Goal: Transaction & Acquisition: Purchase product/service

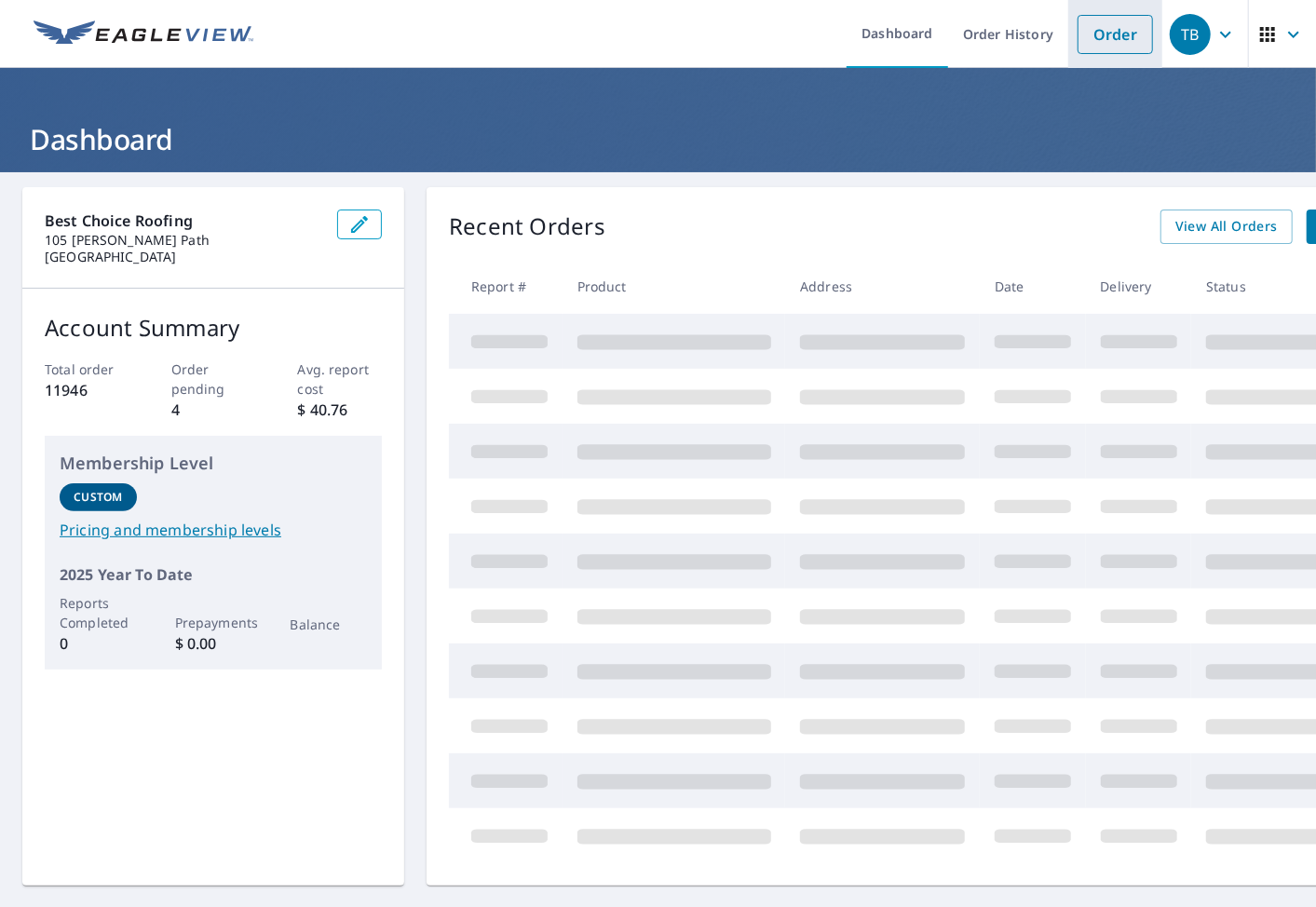
click at [1080, 45] on link "Order" at bounding box center [1114, 35] width 76 height 39
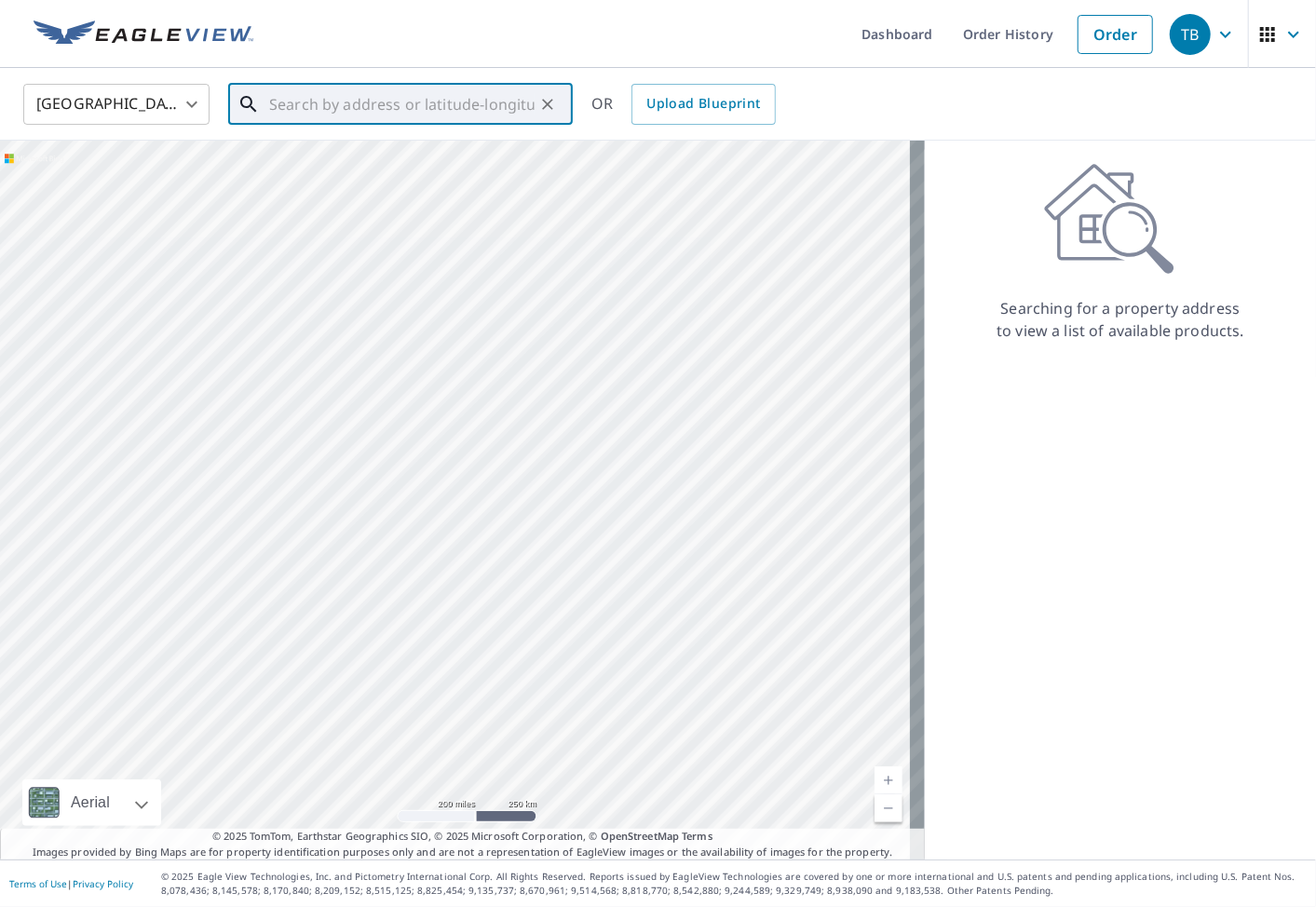
paste input "[STREET_ADDRESS][PERSON_NAME]"
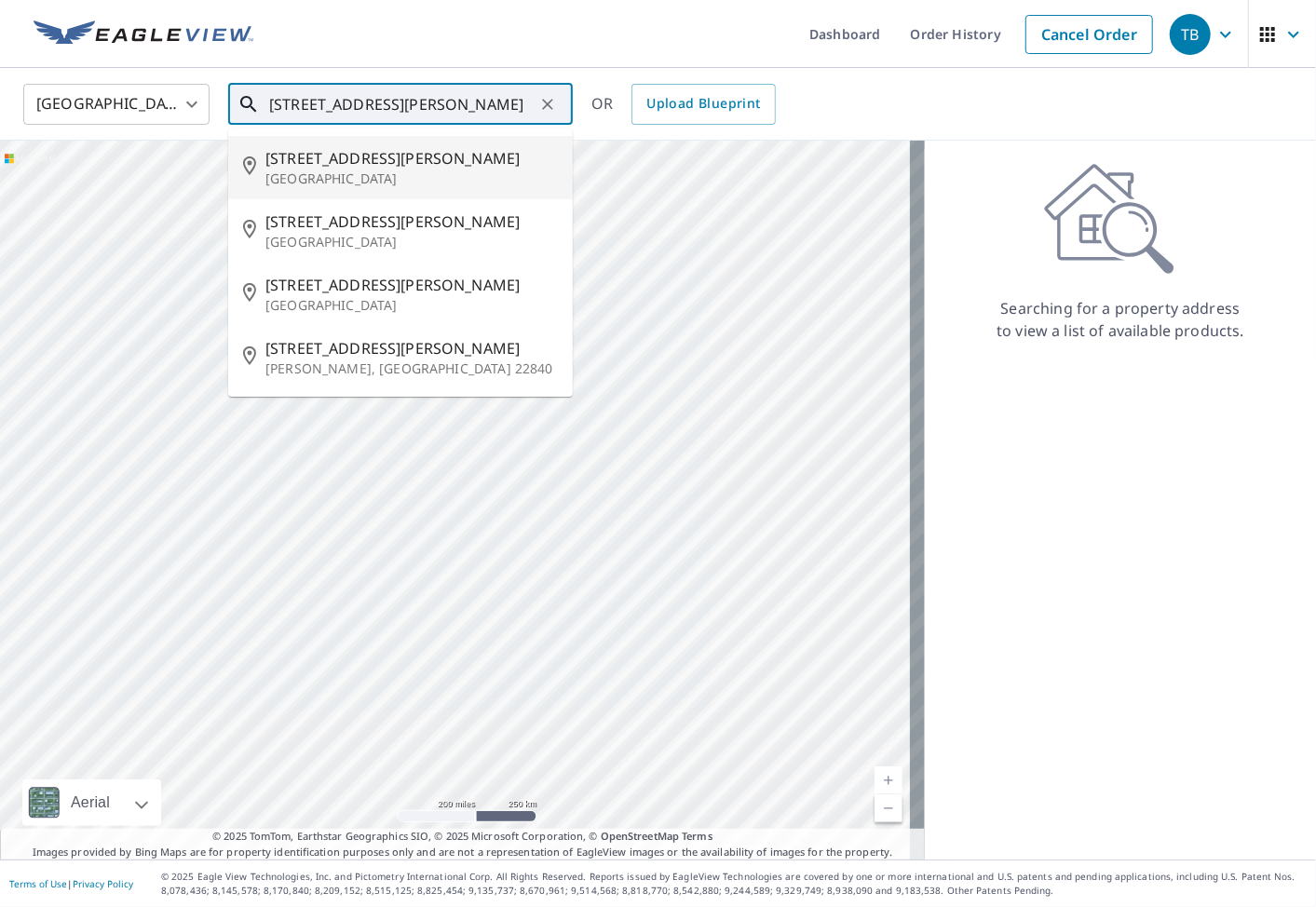
click at [412, 170] on p "[GEOGRAPHIC_DATA]" at bounding box center [411, 178] width 292 height 19
type input "[STREET_ADDRESS][PERSON_NAME]"
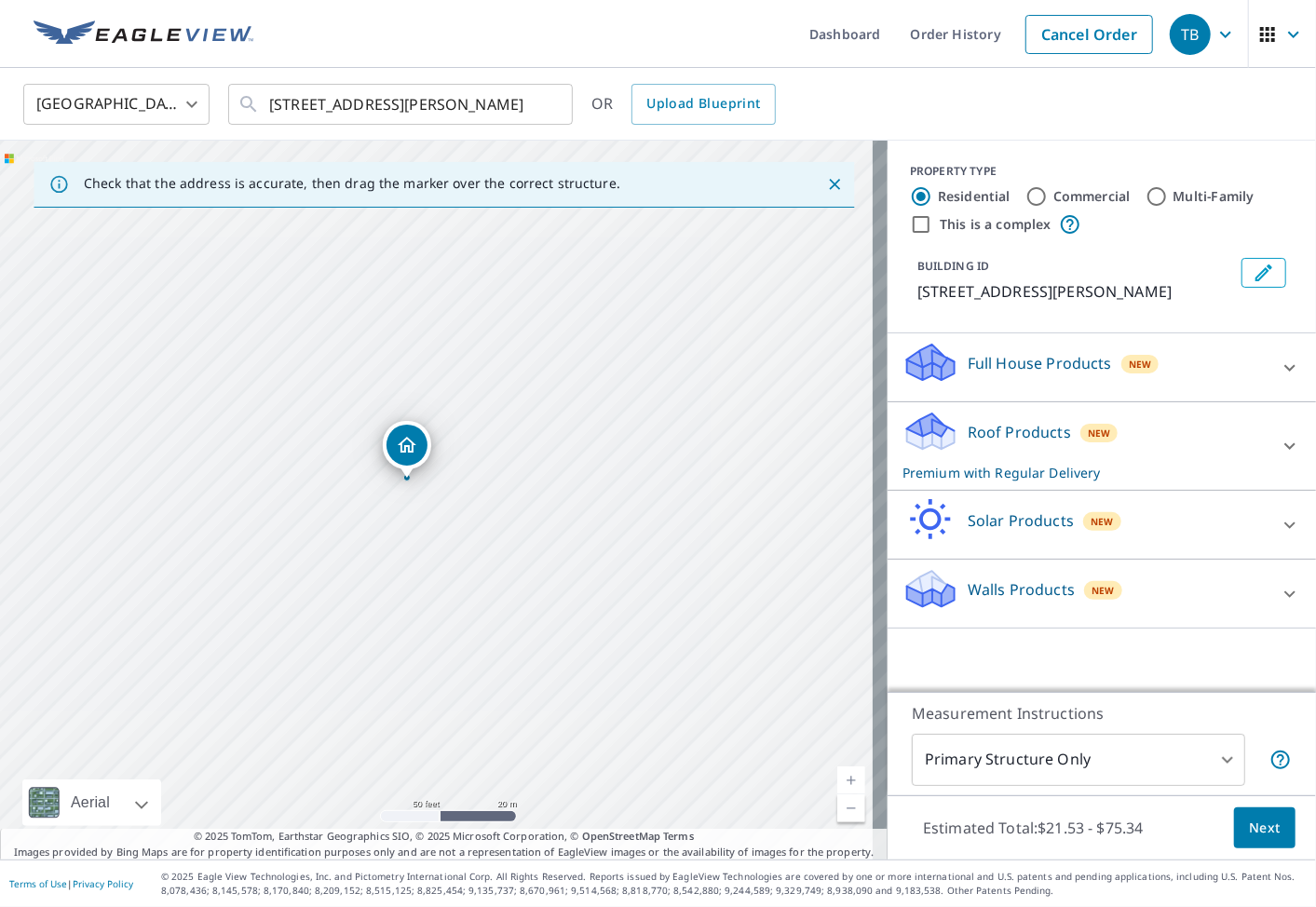
drag, startPoint x: 778, startPoint y: 560, endPoint x: 572, endPoint y: 488, distance: 218.2
click at [738, 538] on div "[STREET_ADDRESS][PERSON_NAME]" at bounding box center [444, 501] width 887 height 719
drag, startPoint x: 332, startPoint y: 440, endPoint x: 370, endPoint y: 435, distance: 38.3
click at [370, 435] on div "[STREET_ADDRESS][PERSON_NAME]" at bounding box center [444, 501] width 887 height 719
click at [1213, 795] on div "Estimated Total: $21.53 - $75.34 Next" at bounding box center [1101, 828] width 429 height 65
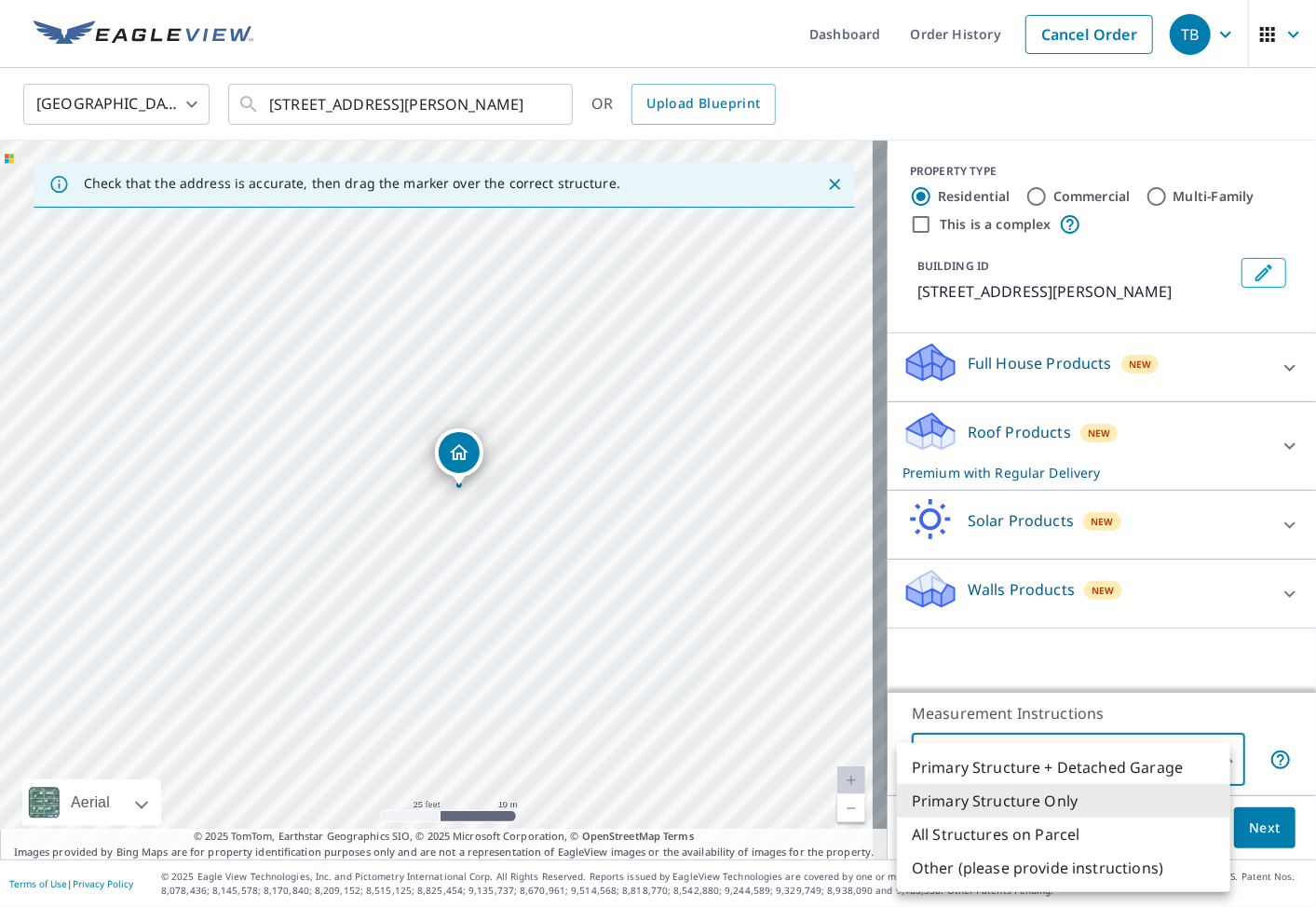
click at [1203, 765] on body "TB TB Dashboard Order History Cancel Order TB [GEOGRAPHIC_DATA] [GEOGRAPHIC_DAT…" at bounding box center [658, 453] width 1316 height 907
click at [1102, 843] on li "All Structures on Parcel" at bounding box center [1063, 834] width 333 height 34
type input "3"
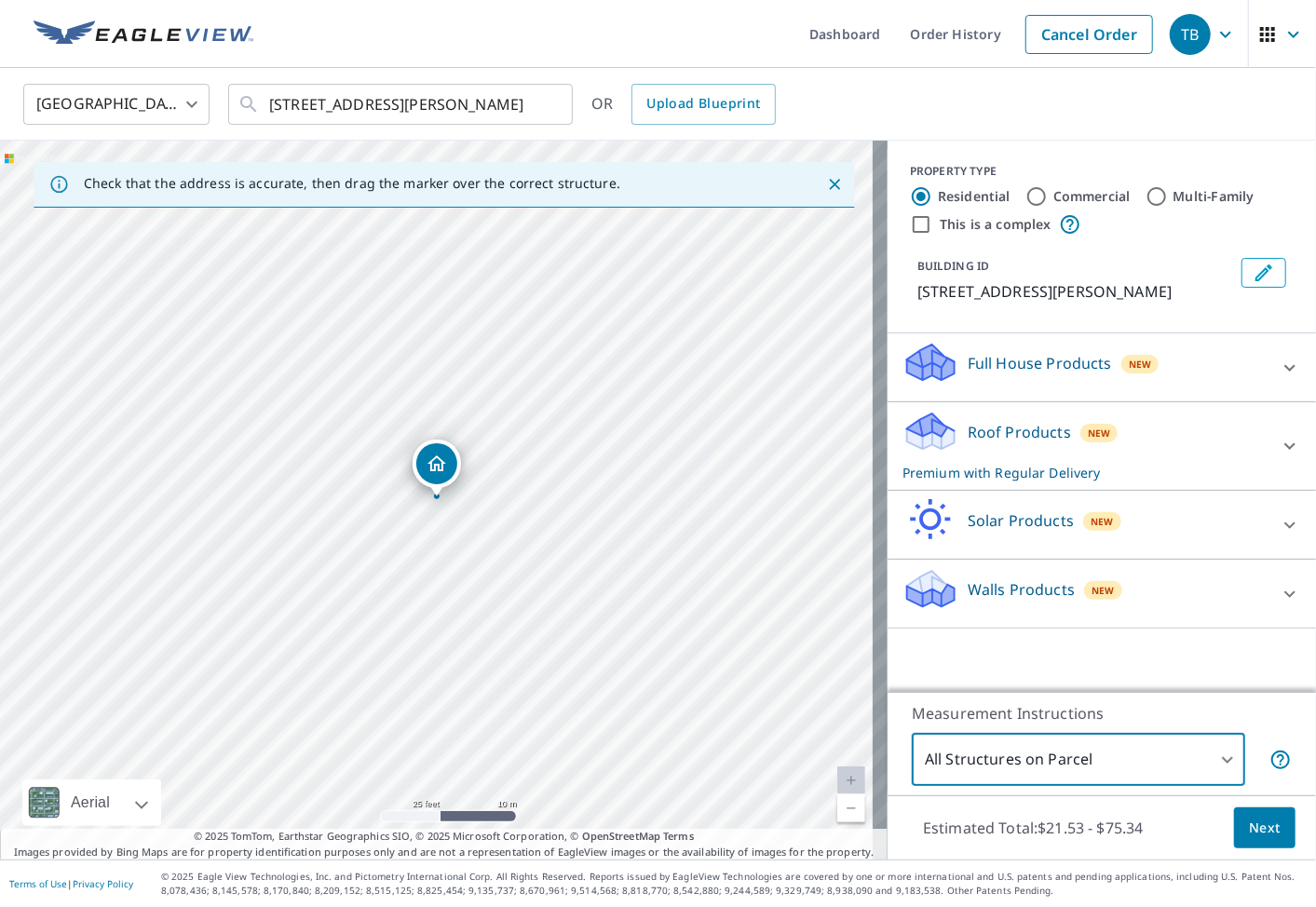
click at [1258, 825] on span "Next" at bounding box center [1265, 828] width 32 height 23
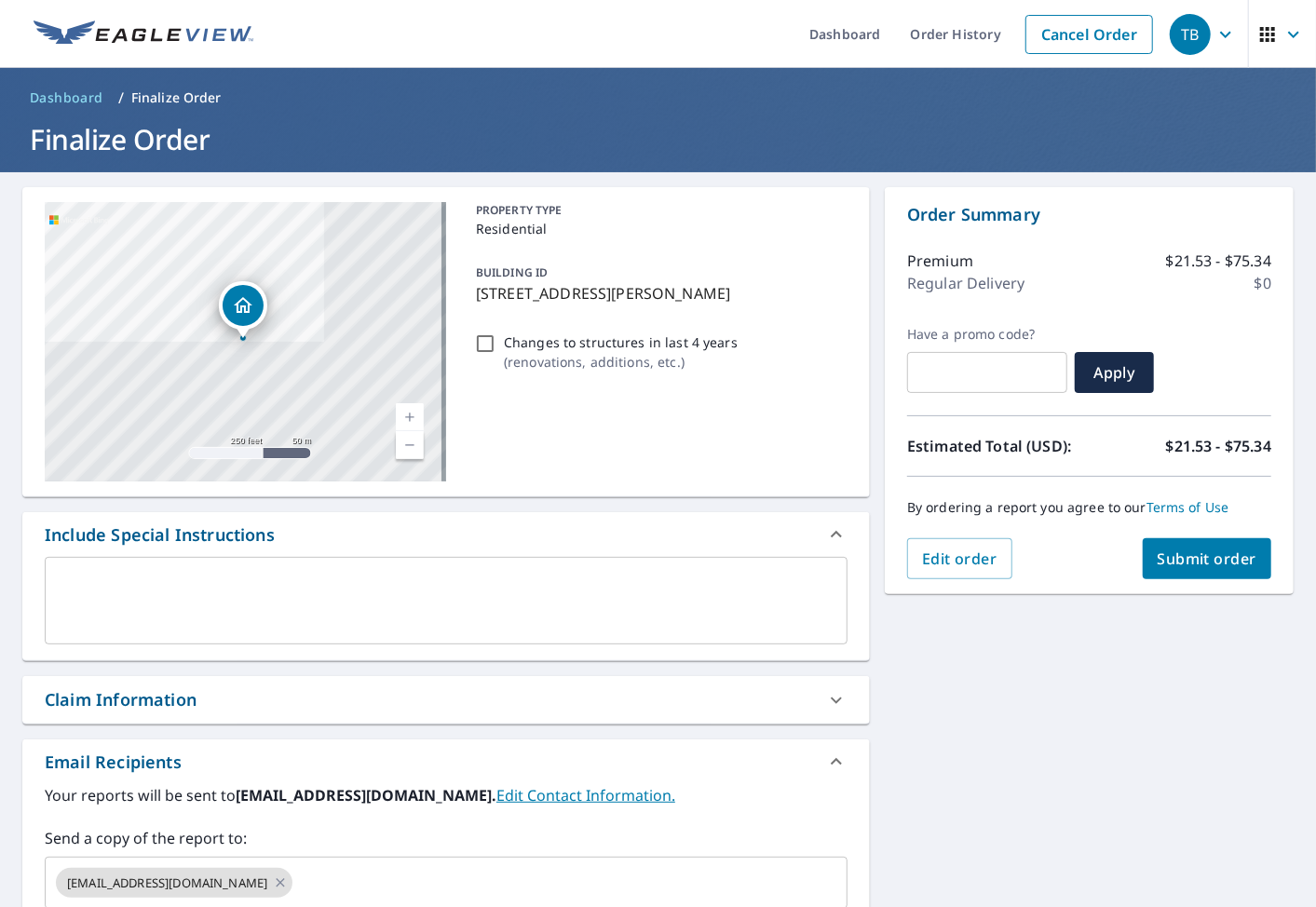
click at [86, 710] on div "Claim Information" at bounding box center [120, 700] width 152 height 25
checkbox input "true"
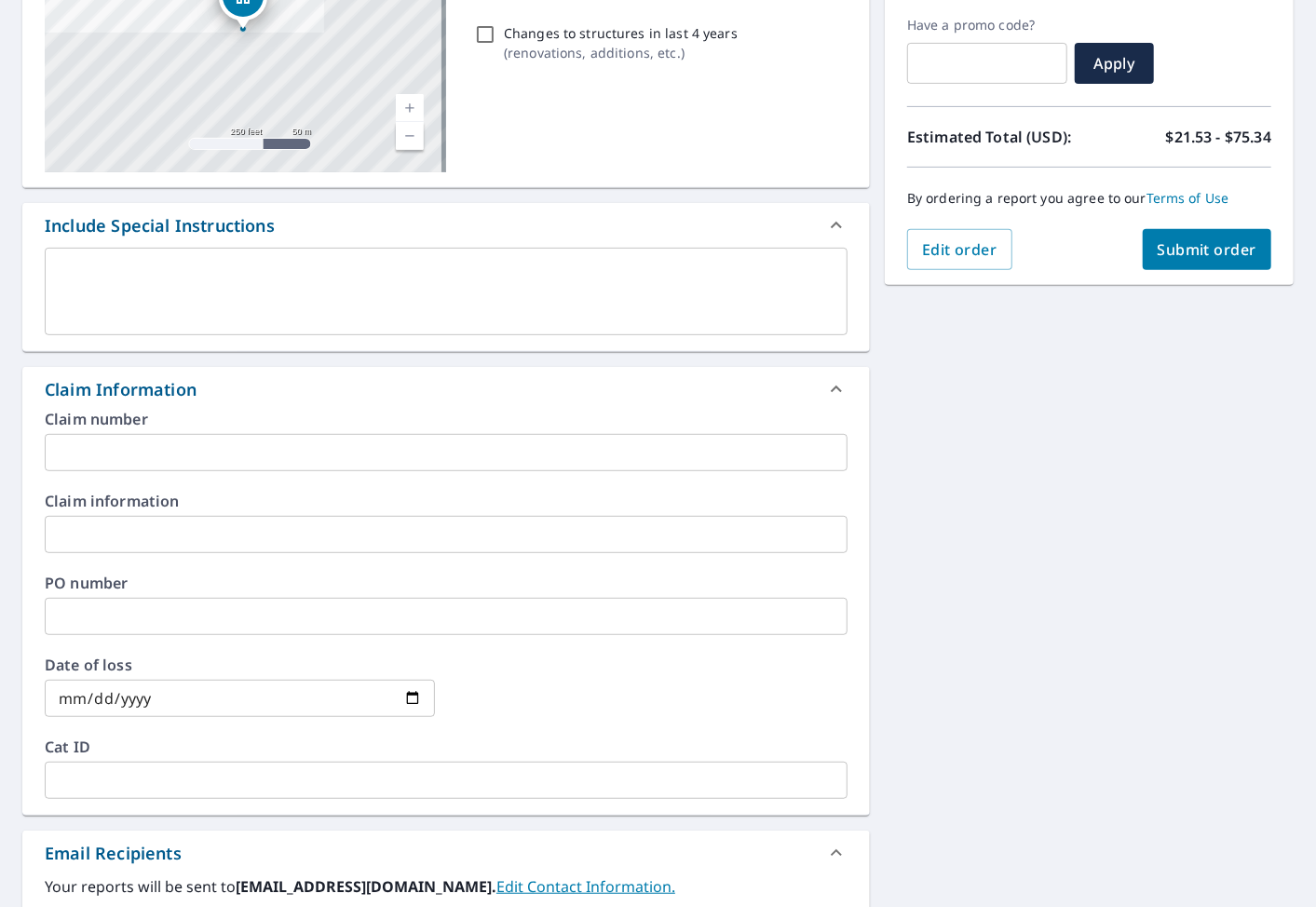
scroll to position [310, 0]
click at [145, 446] on input "text" at bounding box center [446, 452] width 802 height 37
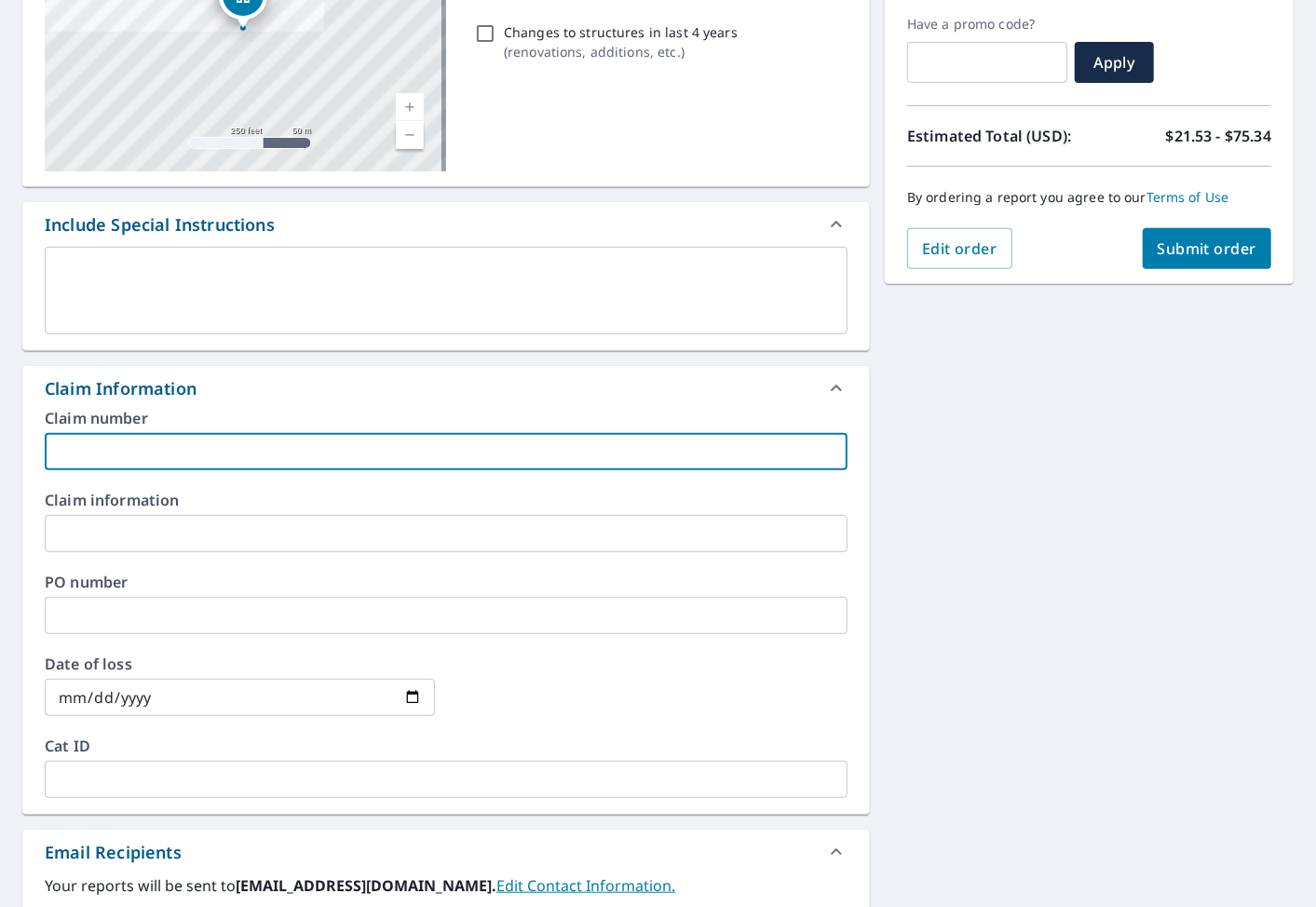
paste input "[PERSON_NAME]"
type input "[PERSON_NAME]"
checkbox input "true"
type input "[PERSON_NAME]/"
checkbox input "true"
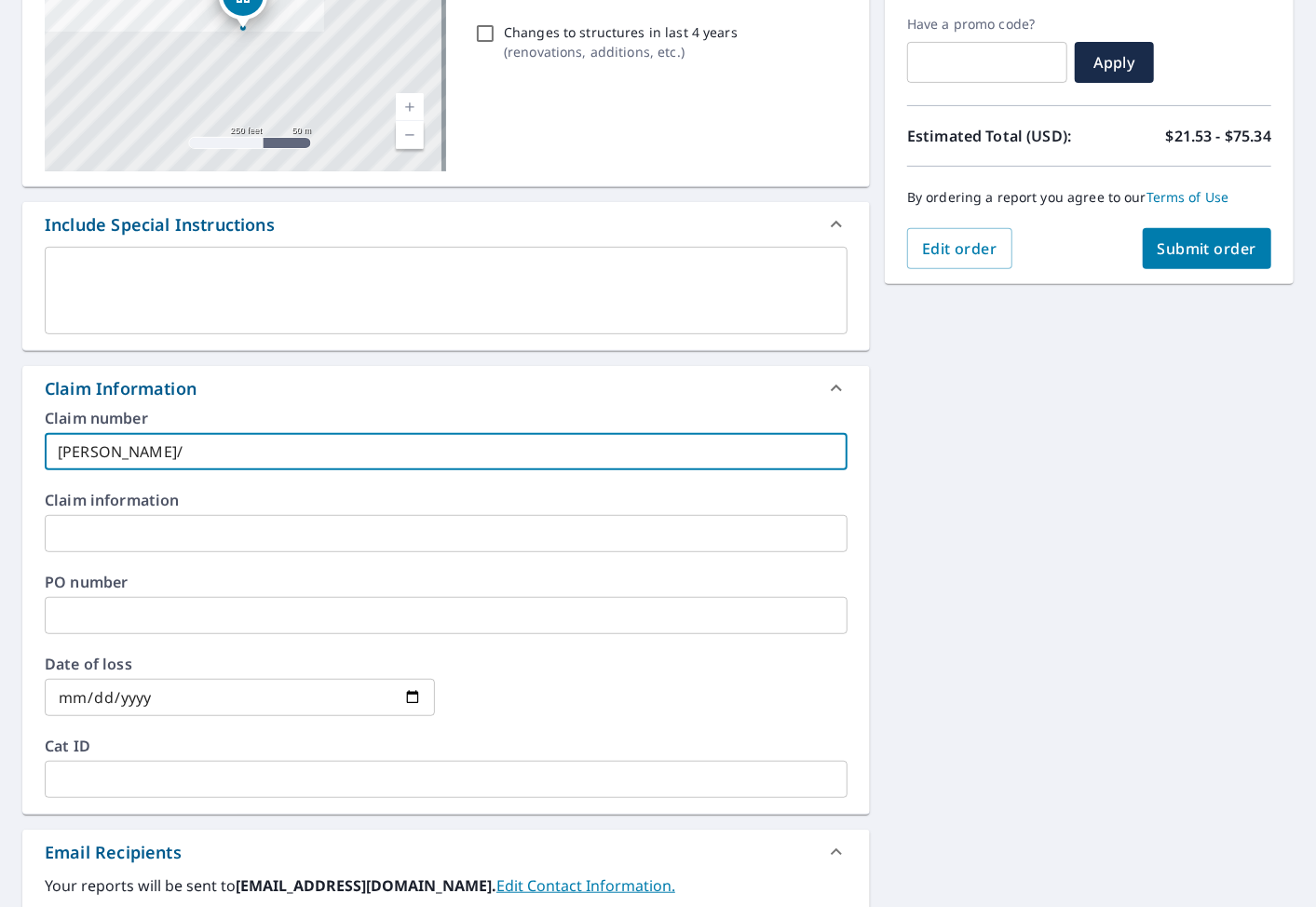
click at [230, 451] on input "[PERSON_NAME]/" at bounding box center [446, 452] width 802 height 37
paste input "Rock Hill"
type input "[PERSON_NAME]/[GEOGRAPHIC_DATA][PERSON_NAME]"
checkbox input "true"
type input "[PERSON_NAME]/[GEOGRAPHIC_DATA][PERSON_NAME]/"
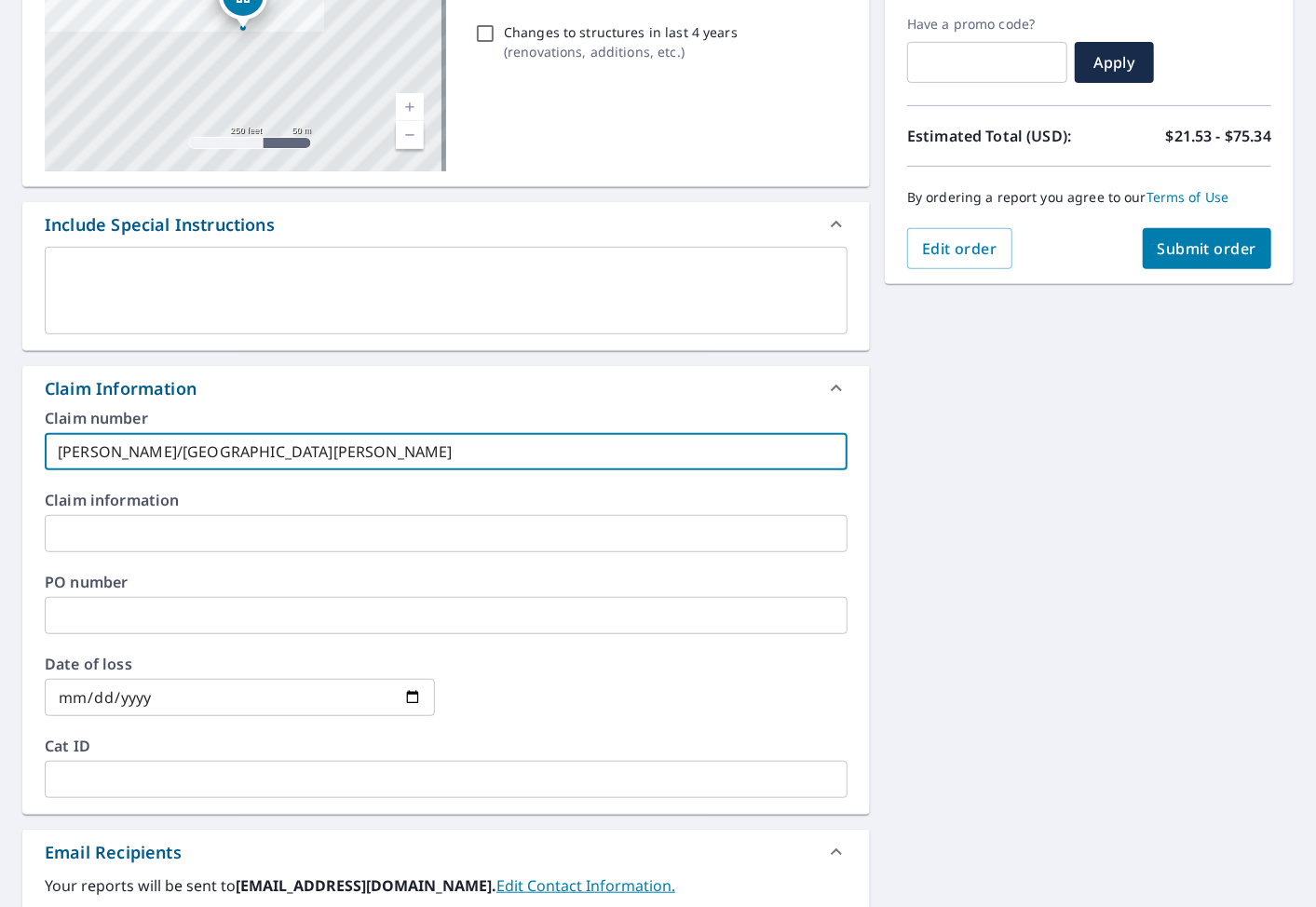
checkbox input "true"
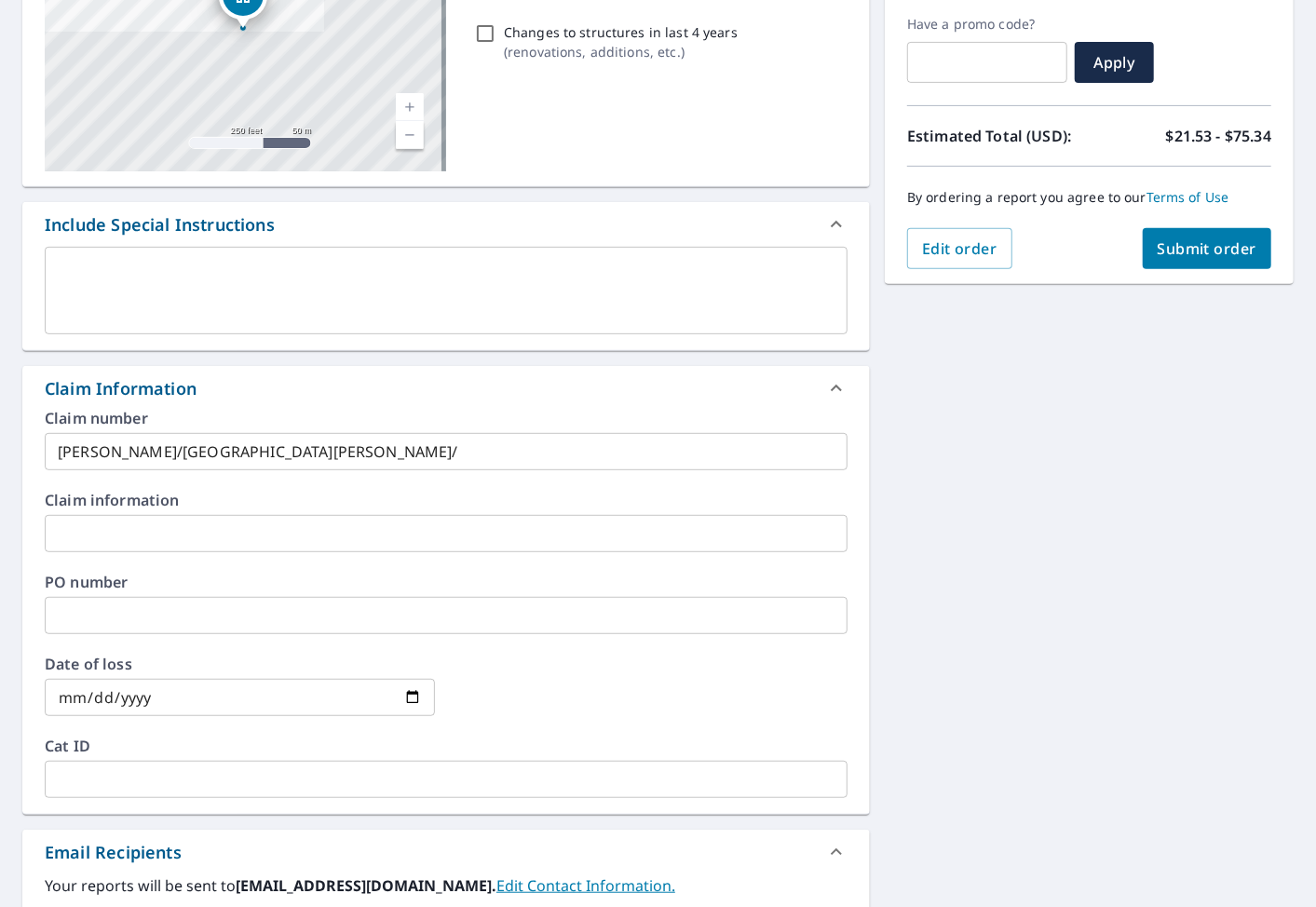
click at [336, 475] on div "Claim number [PERSON_NAME]/[GEOGRAPHIC_DATA][PERSON_NAME]/ ​ Claim information …" at bounding box center [446, 613] width 847 height 404
click at [331, 432] on div "Claim number [PERSON_NAME]/[GEOGRAPHIC_DATA][PERSON_NAME]/ ​" at bounding box center [446, 441] width 802 height 60
click at [359, 441] on input "[PERSON_NAME]/[GEOGRAPHIC_DATA][PERSON_NAME]/" at bounding box center [446, 452] width 802 height 37
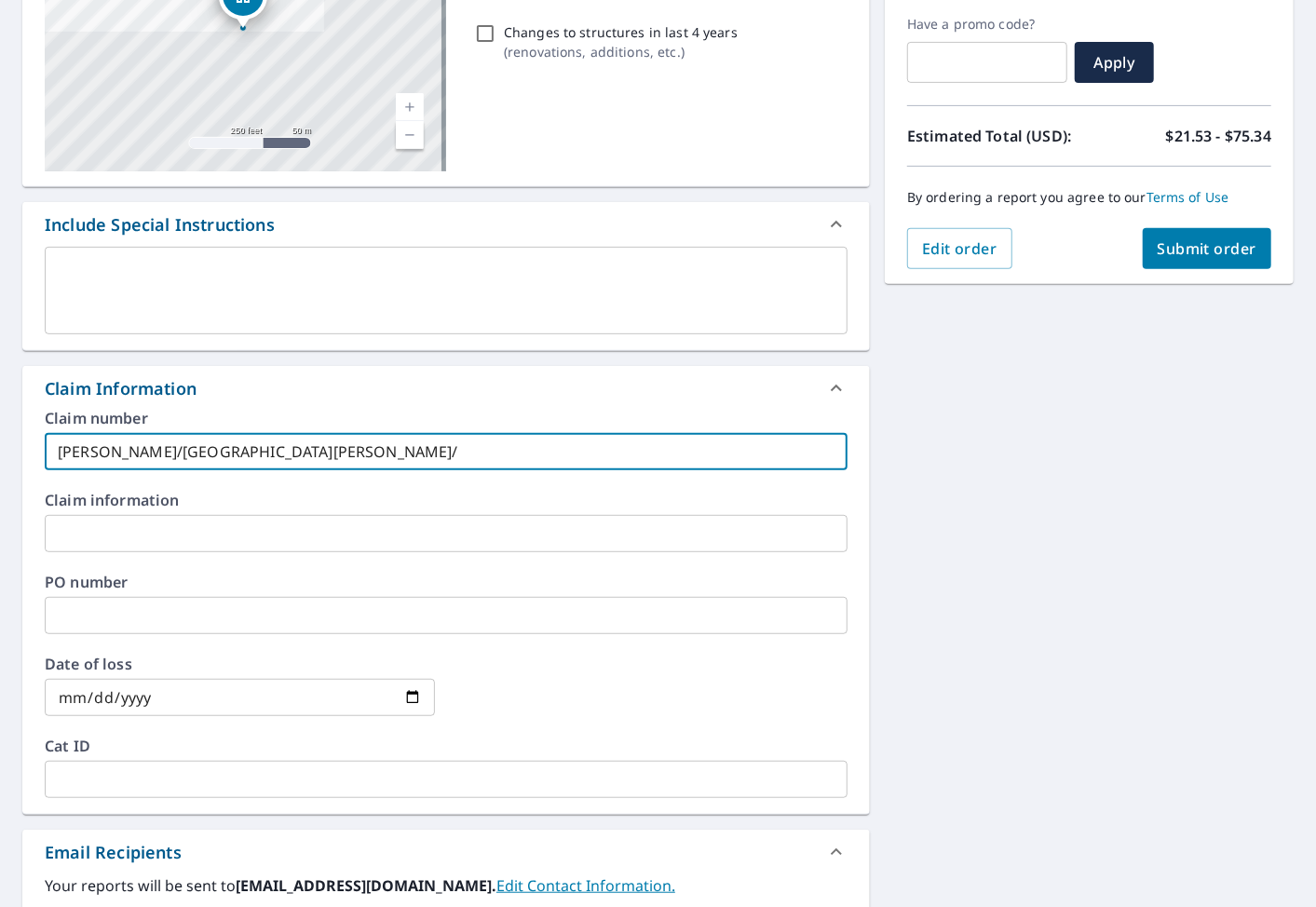
paste input "[PERSON_NAME]"
type input "[PERSON_NAME]/Rock [PERSON_NAME]/[PERSON_NAME]"
checkbox input "true"
drag, startPoint x: 378, startPoint y: 457, endPoint x: -59, endPoint y: 461, distance: 437.0
click at [0, 461] on html "TB TB Dashboard Order History Cancel Order TB Dashboard / Finalize Order Finali…" at bounding box center [658, 453] width 1316 height 907
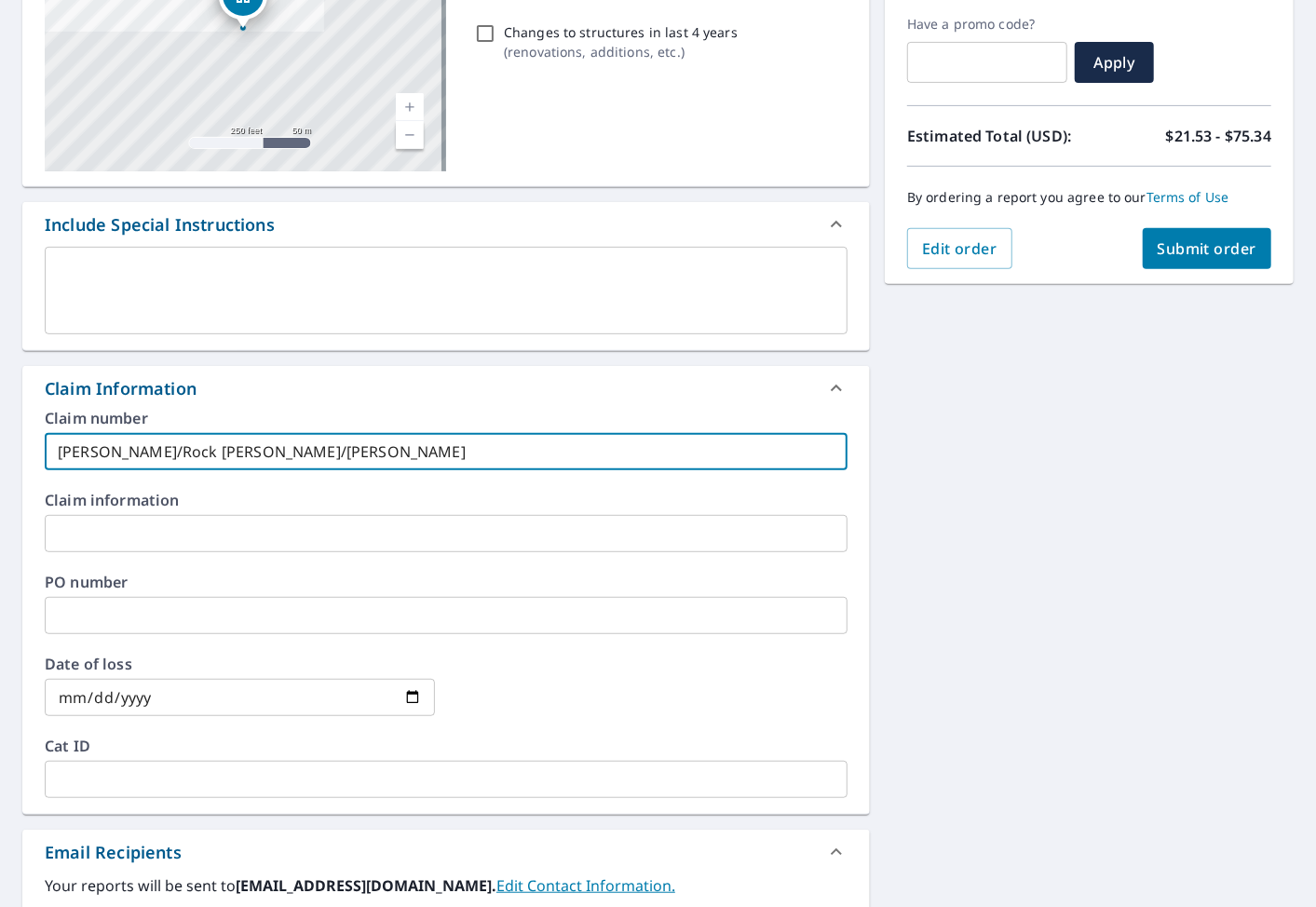
type input "[PERSON_NAME]/Rock [PERSON_NAME]/[PERSON_NAME]"
click at [99, 534] on input "text" at bounding box center [446, 533] width 802 height 37
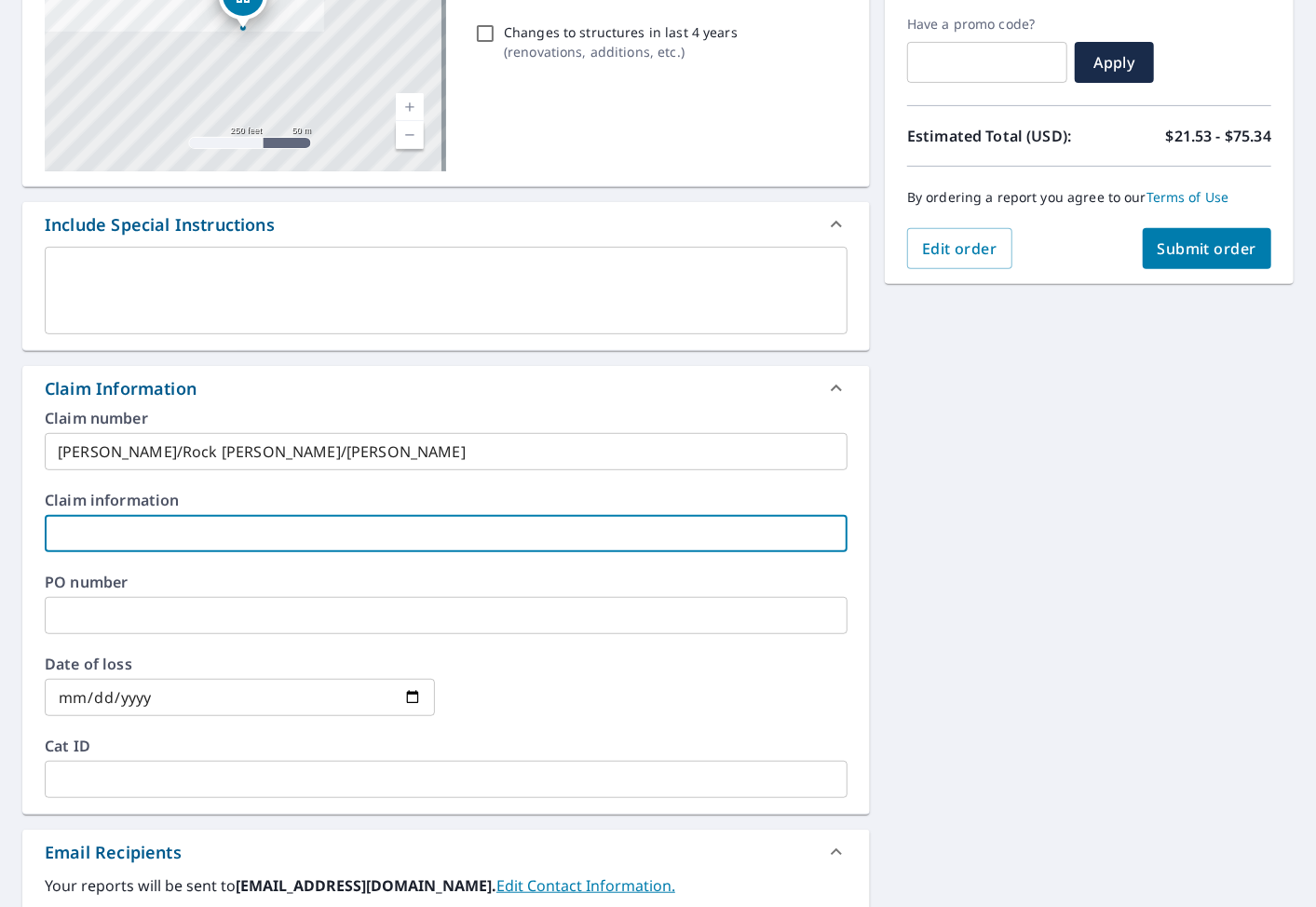
paste input "[PERSON_NAME]/Rock [PERSON_NAME]/[PERSON_NAME]"
type input "[PERSON_NAME]/Rock [PERSON_NAME]/[PERSON_NAME]"
checkbox input "true"
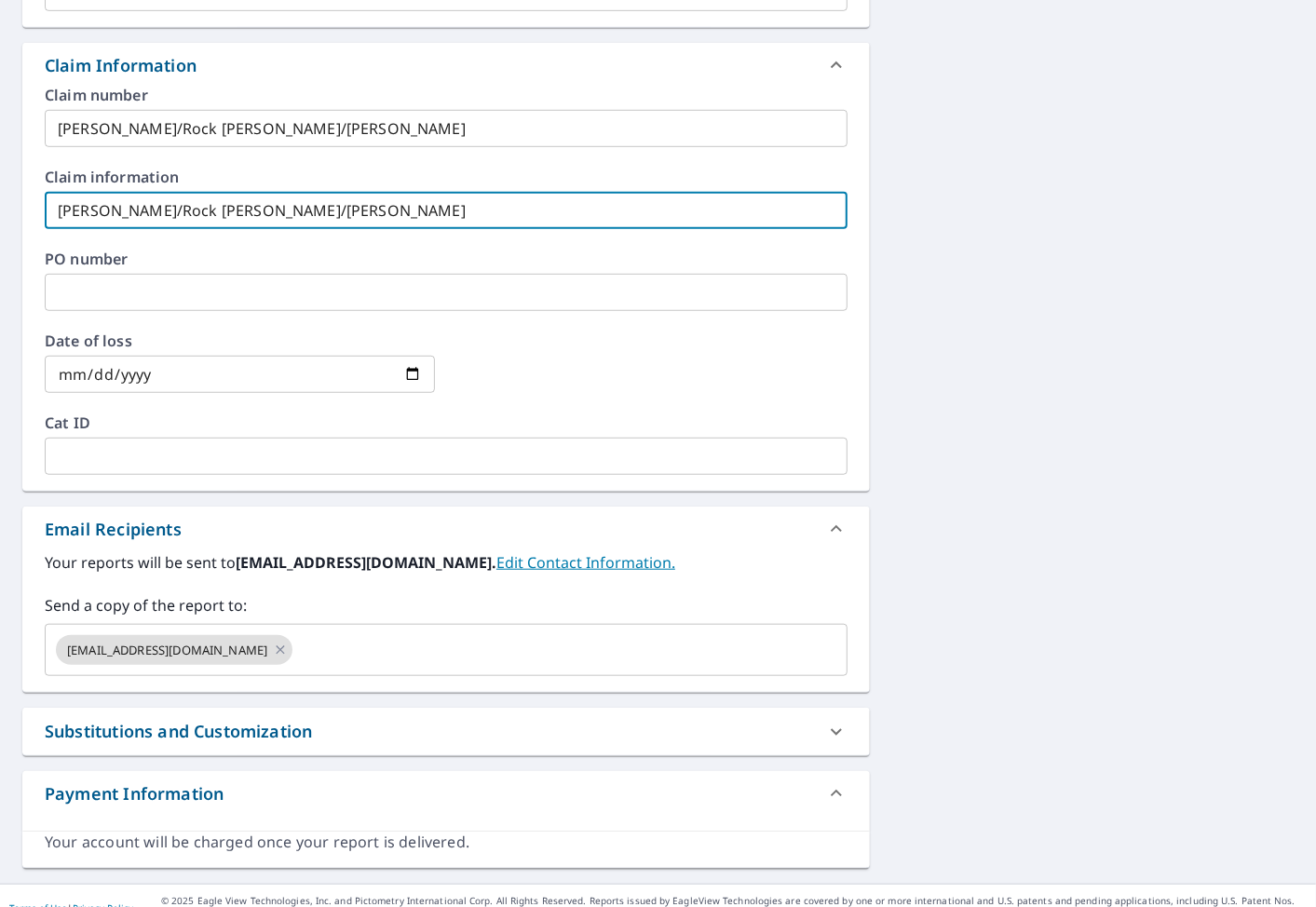
scroll to position [657, 0]
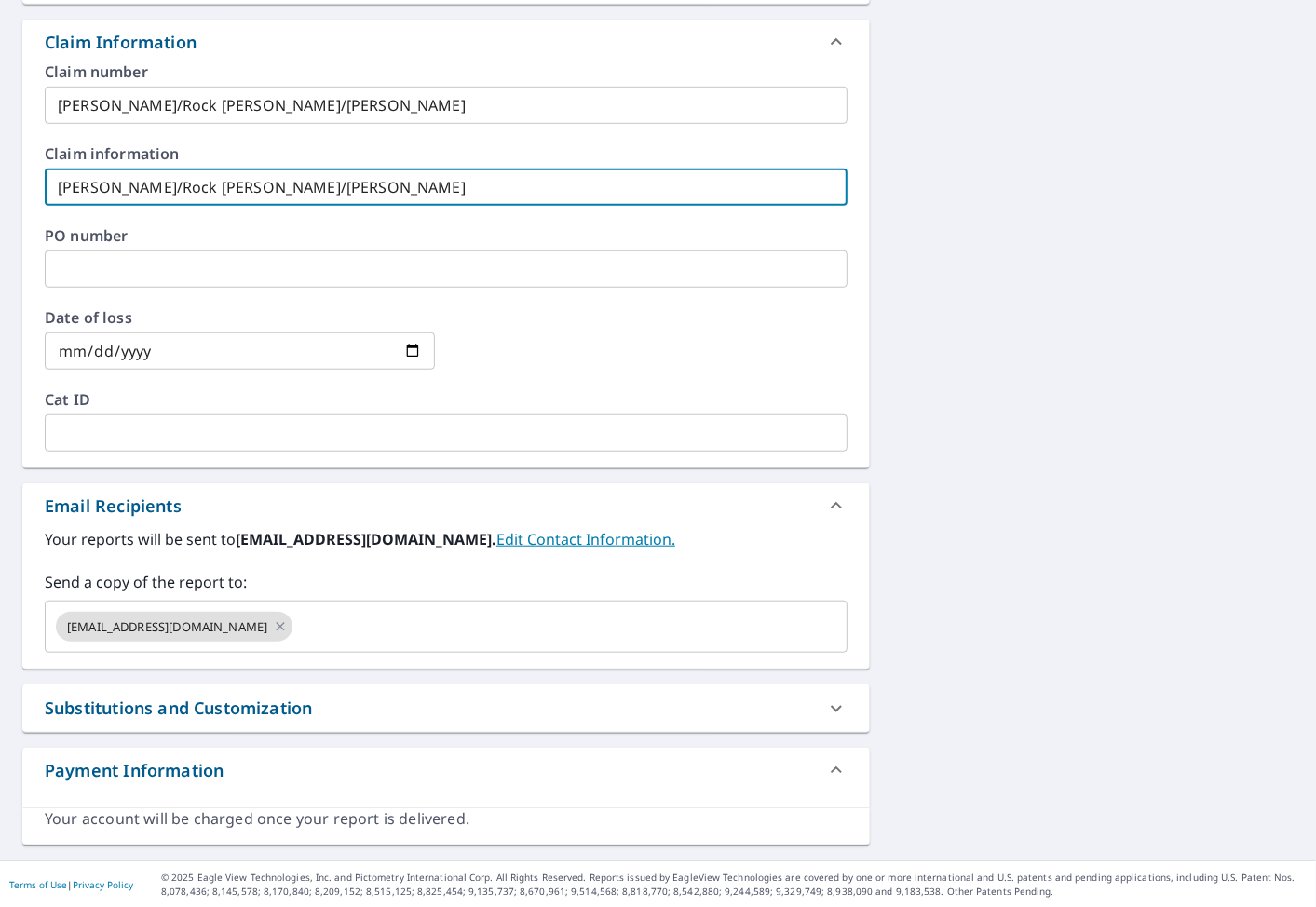
type input "[PERSON_NAME]/Rock [PERSON_NAME]/[PERSON_NAME]"
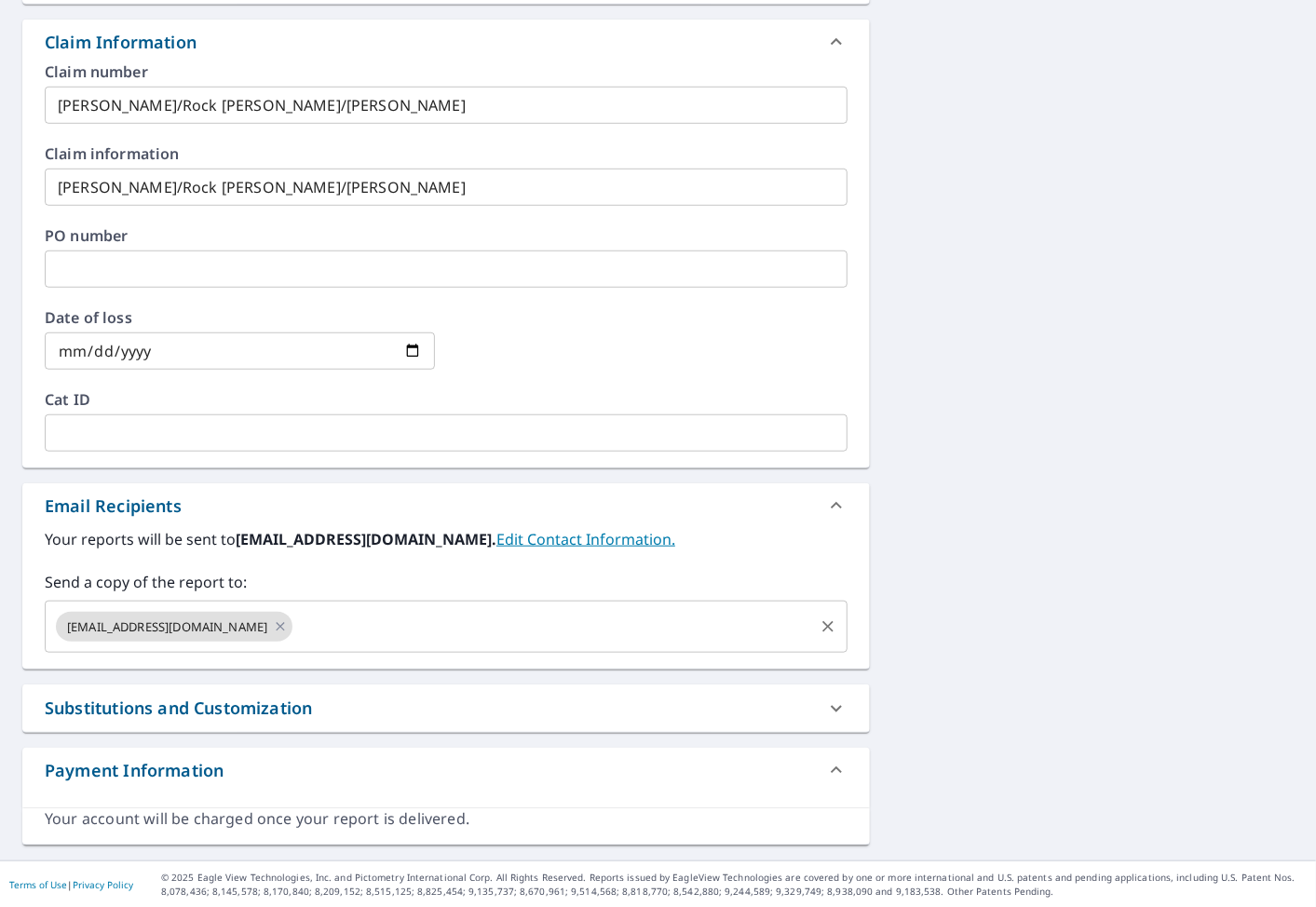
click at [295, 622] on input "text" at bounding box center [553, 627] width 516 height 35
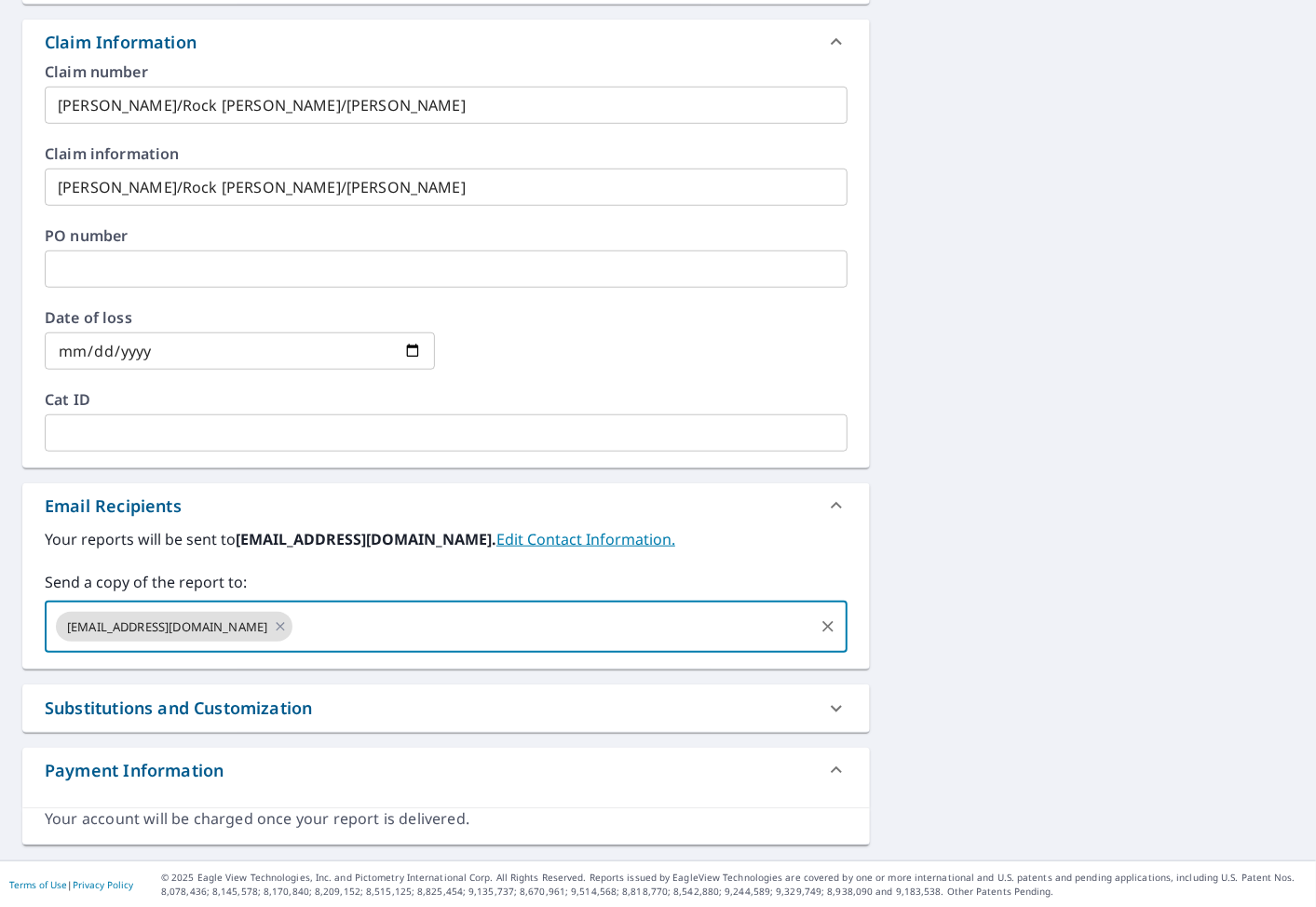
paste input "[PERSON_NAME][EMAIL_ADDRESS][PERSON_NAME][DOMAIN_NAME]"
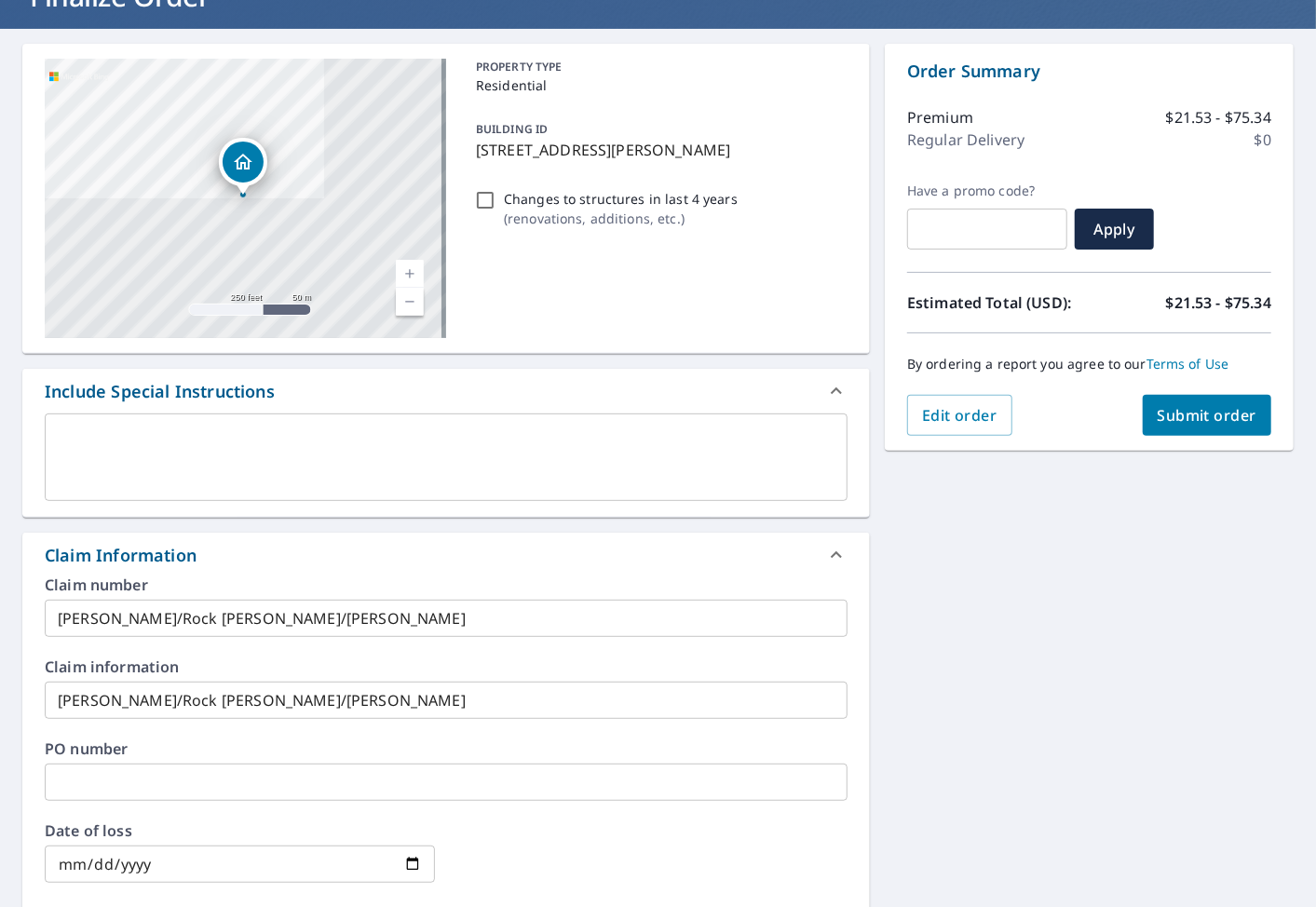
scroll to position [140, 0]
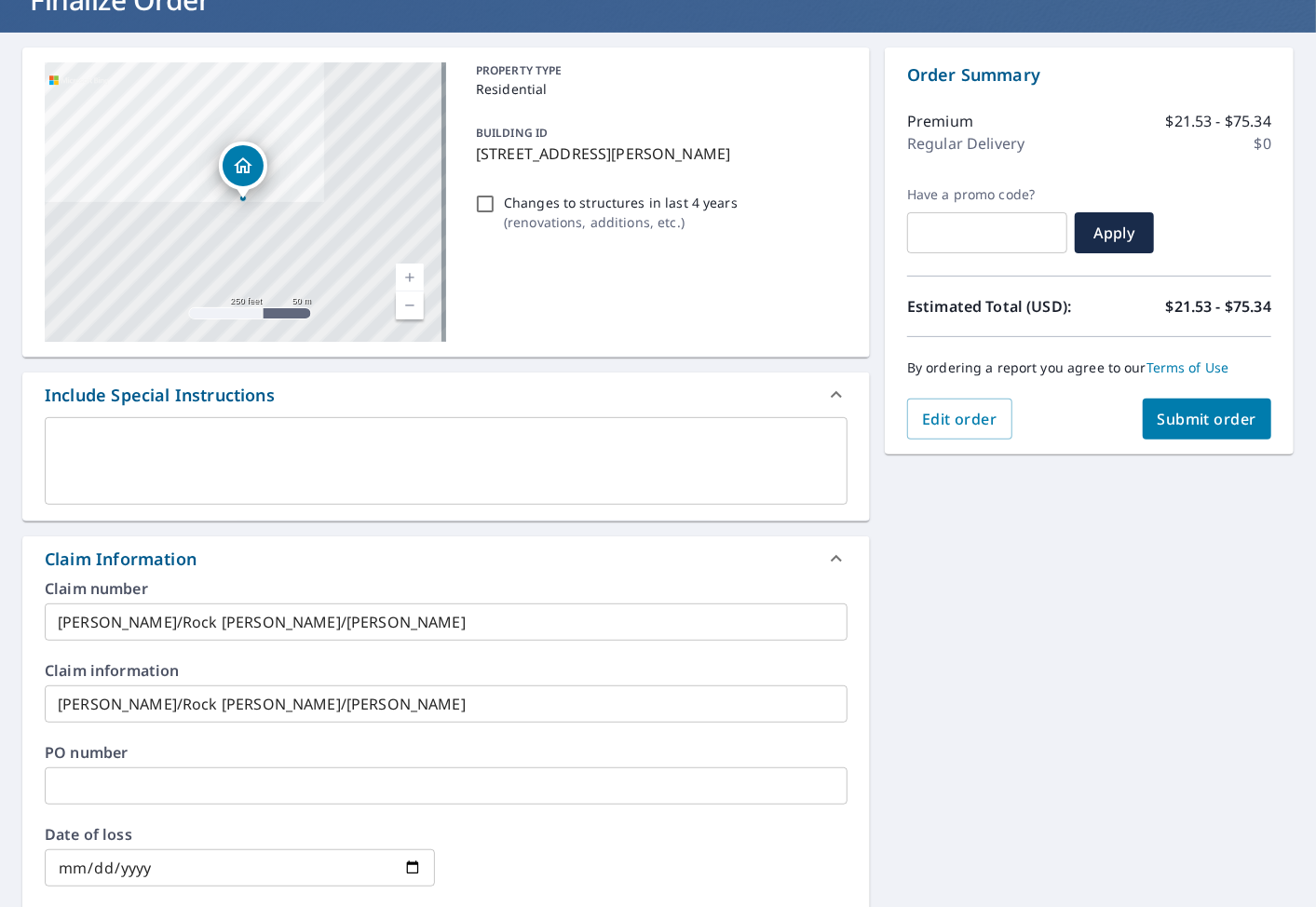
type input "[PERSON_NAME][EMAIL_ADDRESS][PERSON_NAME][DOMAIN_NAME]"
click at [1186, 414] on span "Submit order" at bounding box center [1207, 419] width 100 height 21
checkbox input "true"
